Goal: Information Seeking & Learning: Learn about a topic

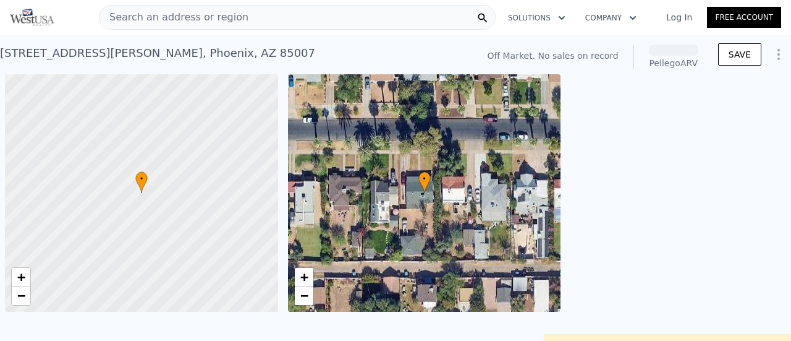
scroll to position [0, 5]
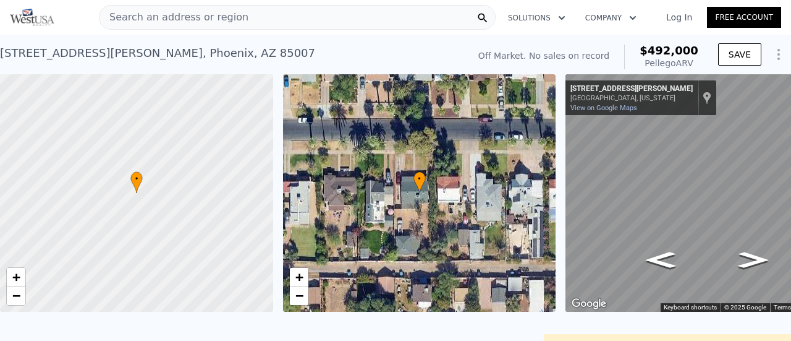
click at [171, 15] on span "Search an address or region" at bounding box center [174, 17] width 149 height 15
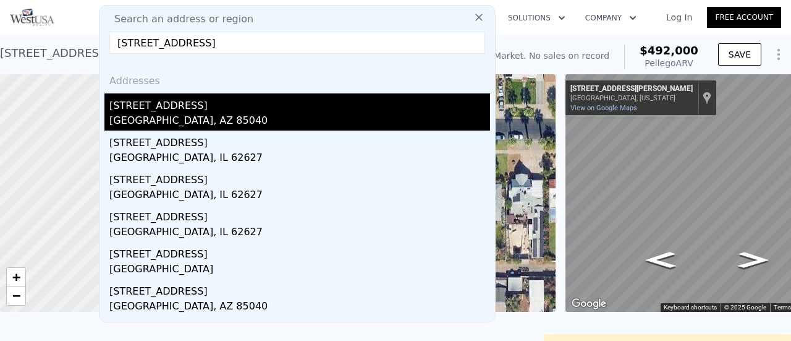
type input "[STREET_ADDRESS]"
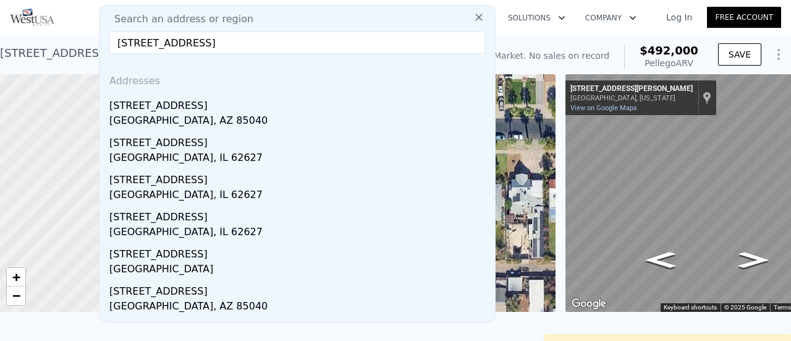
drag, startPoint x: 162, startPoint y: 116, endPoint x: 217, endPoint y: 97, distance: 58.3
click at [162, 116] on div "[GEOGRAPHIC_DATA], AZ 85040" at bounding box center [299, 121] width 381 height 17
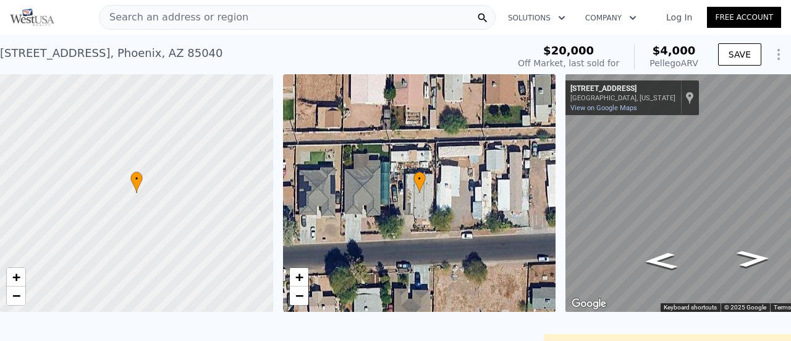
click at [142, 18] on span "Search an address or region" at bounding box center [174, 17] width 149 height 15
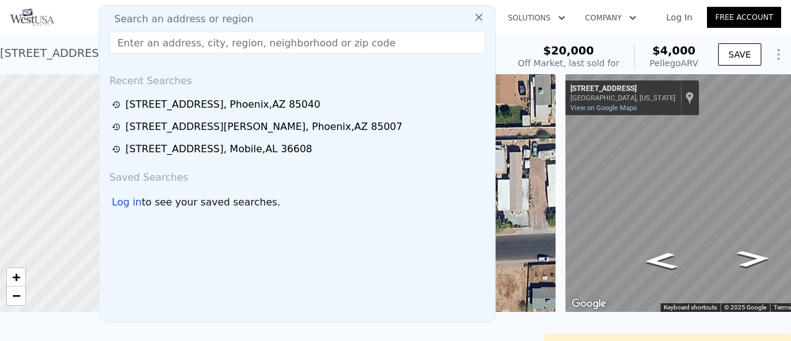
click at [184, 41] on input "text" at bounding box center [297, 43] width 376 height 22
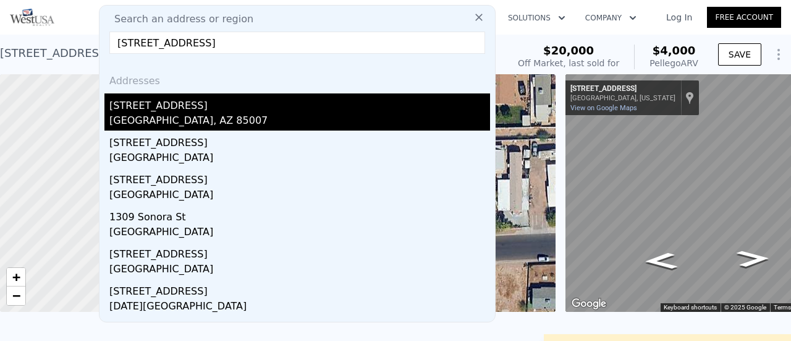
type input "[STREET_ADDRESS]"
click at [180, 108] on div "[STREET_ADDRESS]" at bounding box center [299, 103] width 381 height 20
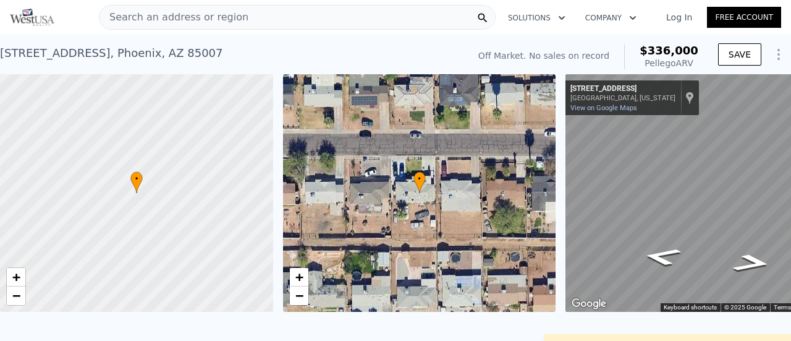
click at [138, 13] on span "Search an address or region" at bounding box center [174, 17] width 149 height 15
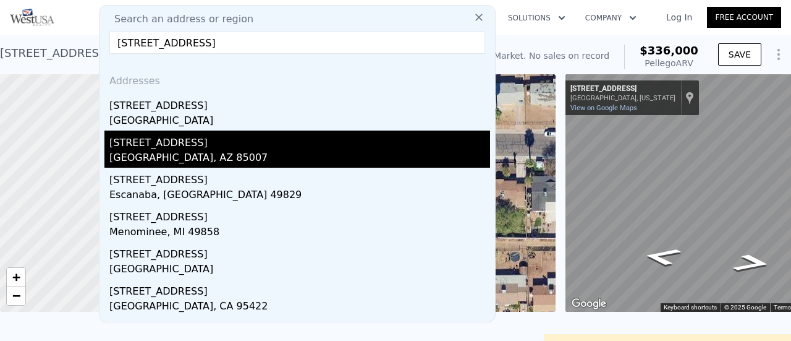
type input "[STREET_ADDRESS]"
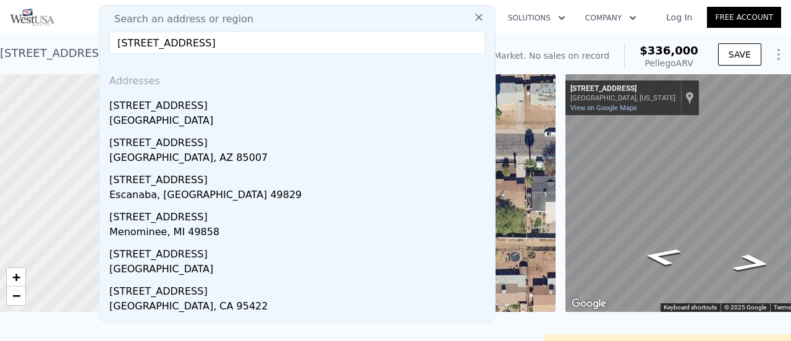
drag, startPoint x: 156, startPoint y: 148, endPoint x: 287, endPoint y: 1, distance: 197.1
click at [156, 148] on div "[STREET_ADDRESS]" at bounding box center [299, 140] width 381 height 20
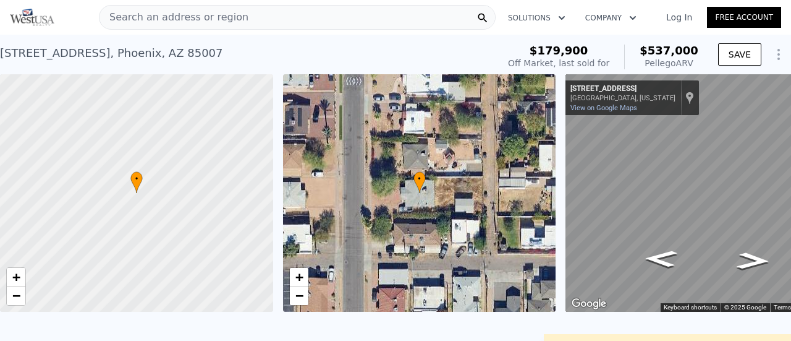
click at [194, 19] on span "Search an address or region" at bounding box center [174, 17] width 149 height 15
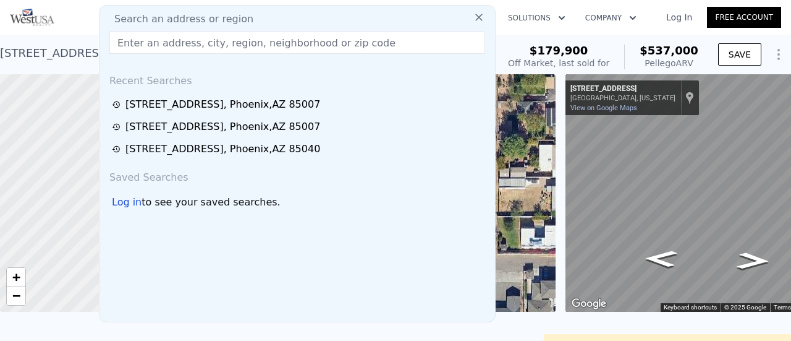
click at [165, 39] on input "text" at bounding box center [297, 43] width 376 height 22
click at [148, 44] on input "text" at bounding box center [297, 43] width 376 height 22
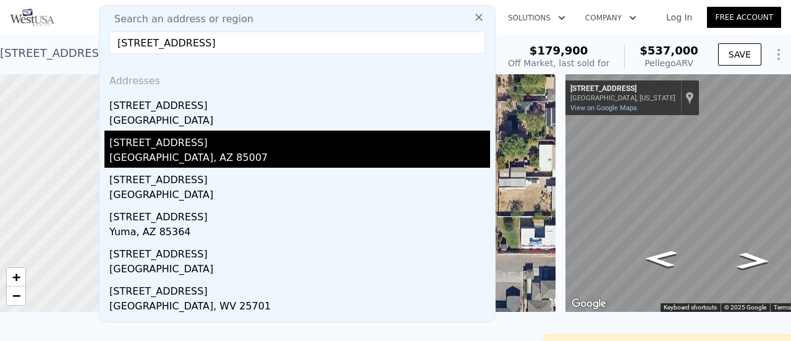
type input "[STREET_ADDRESS]"
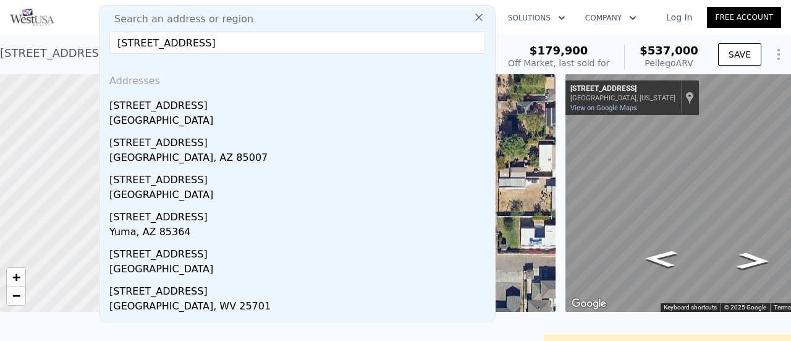
drag, startPoint x: 143, startPoint y: 148, endPoint x: 245, endPoint y: 97, distance: 113.4
click at [144, 148] on div "[STREET_ADDRESS]" at bounding box center [299, 140] width 381 height 20
click at [202, 151] on div at bounding box center [137, 193] width 328 height 285
